Goal: Transaction & Acquisition: Purchase product/service

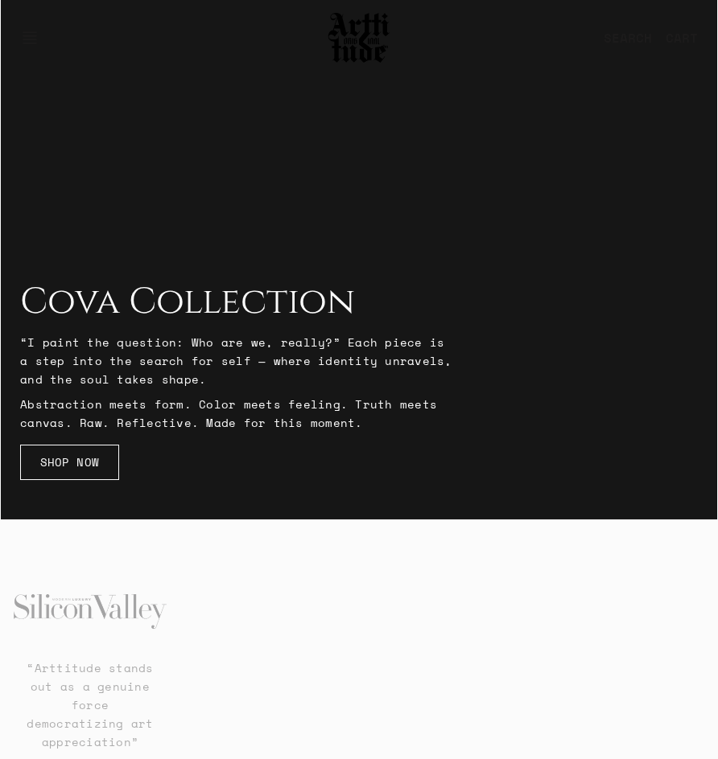
scroll to position [322, 0]
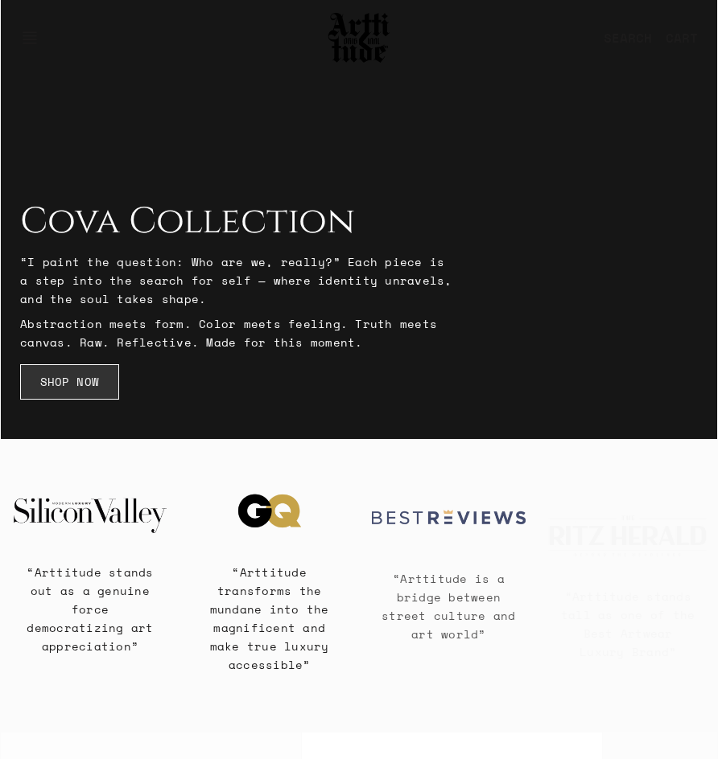
click at [86, 386] on link "SHOP NOW" at bounding box center [69, 381] width 99 height 35
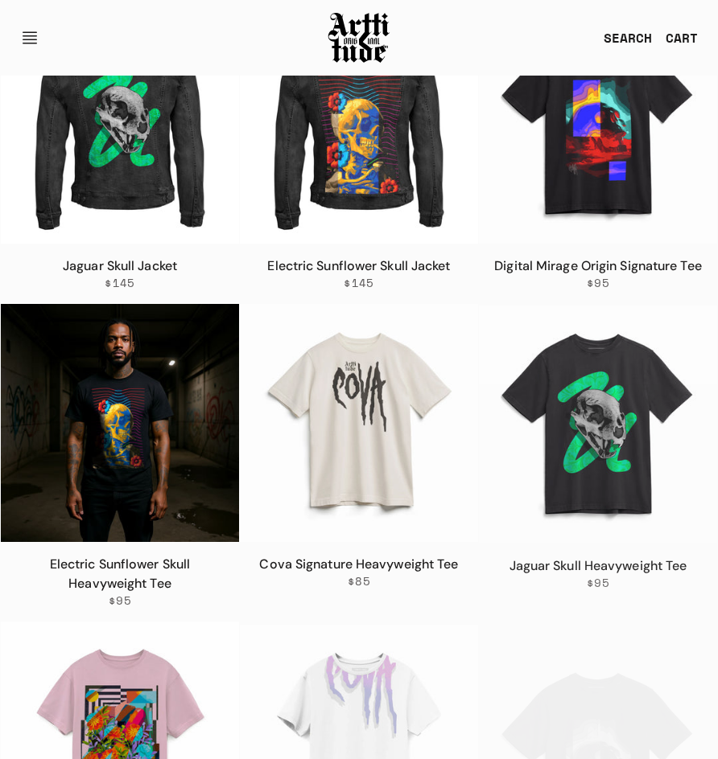
scroll to position [1127, 0]
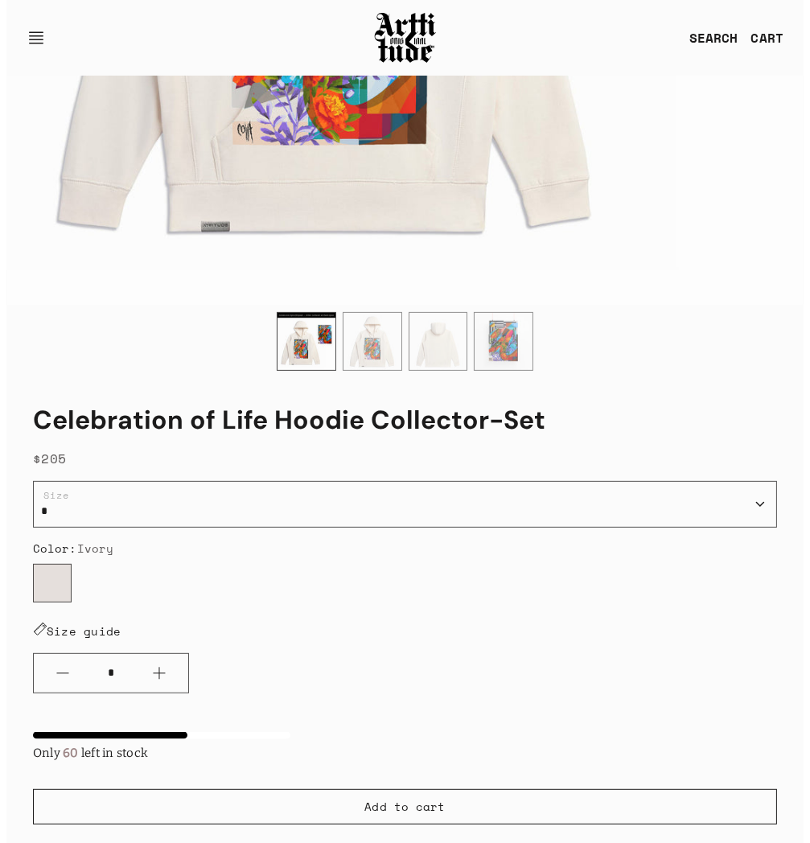
scroll to position [894, 0]
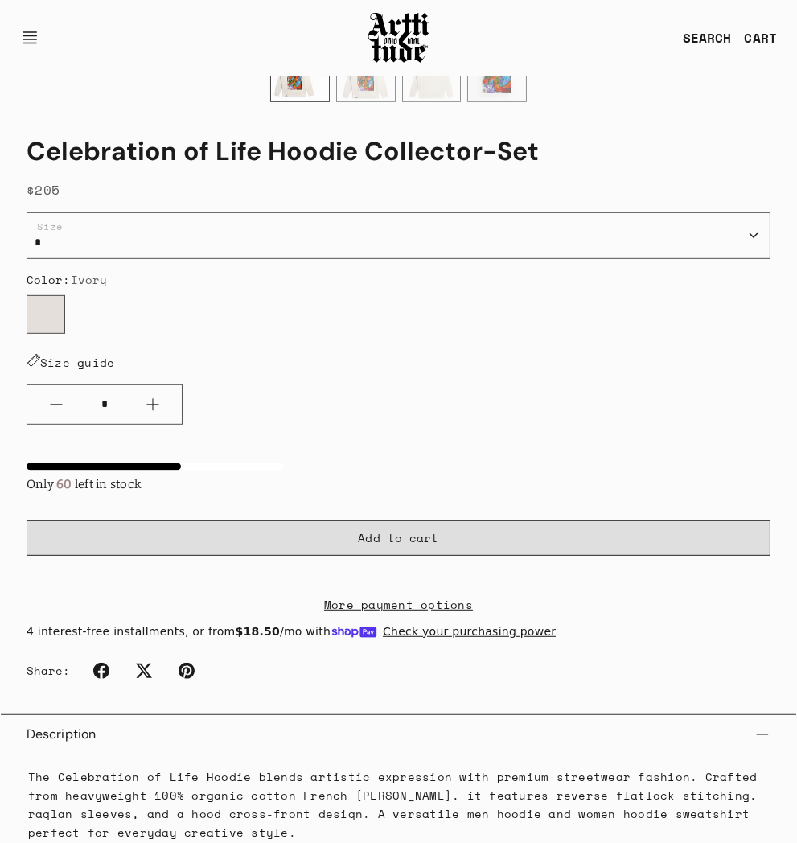
click at [352, 539] on button "Add to cart" at bounding box center [399, 537] width 744 height 35
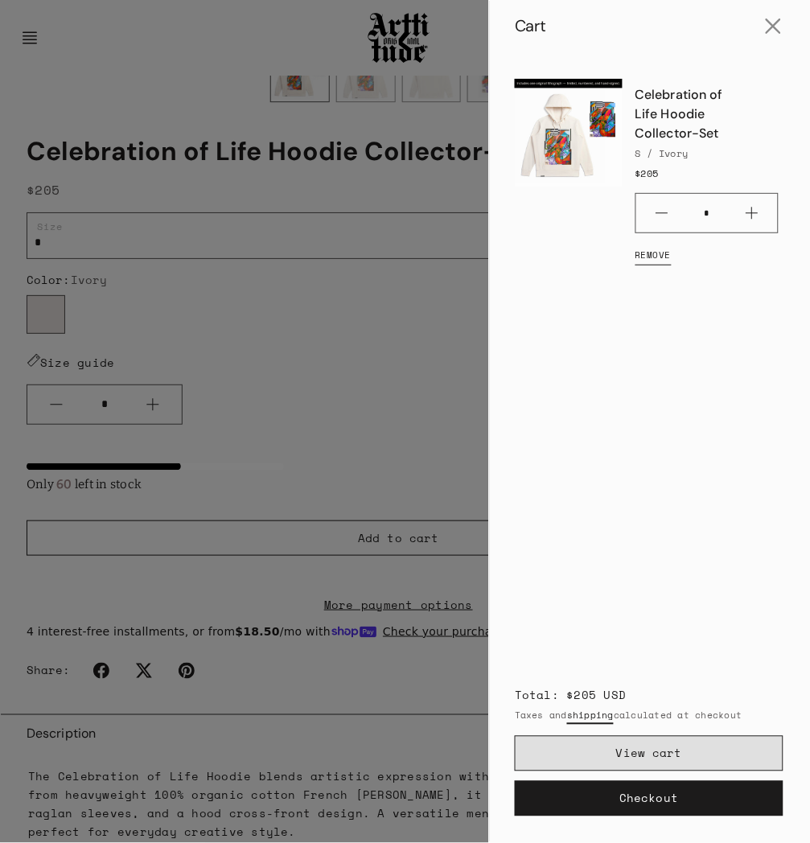
click at [623, 746] on link "View cart" at bounding box center [649, 753] width 269 height 35
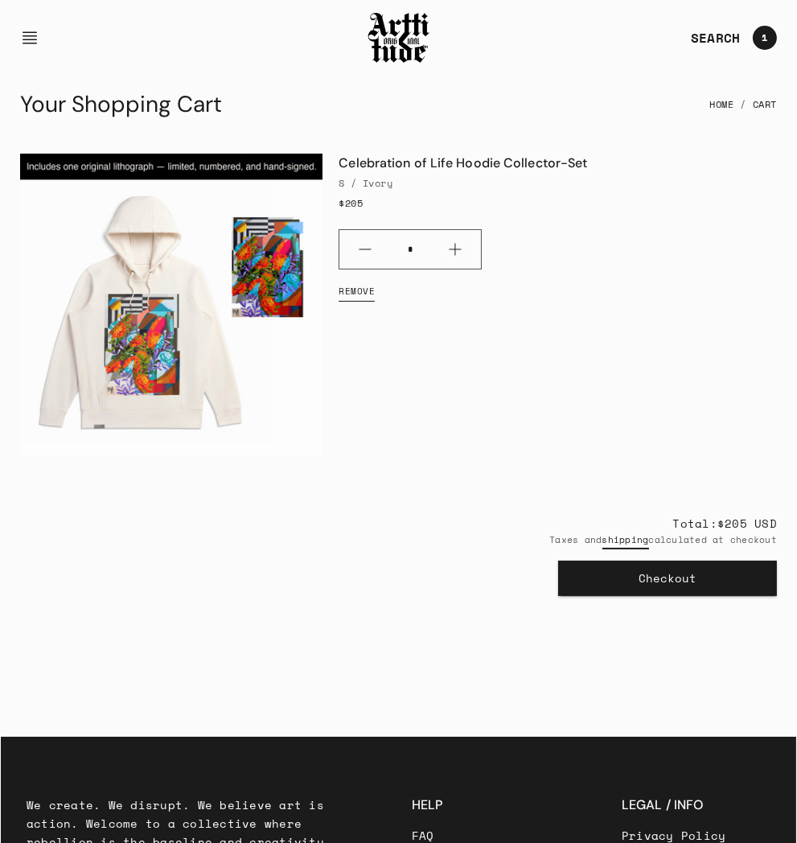
click at [663, 596] on button "Checkout" at bounding box center [667, 578] width 219 height 35
